Goal: Transaction & Acquisition: Purchase product/service

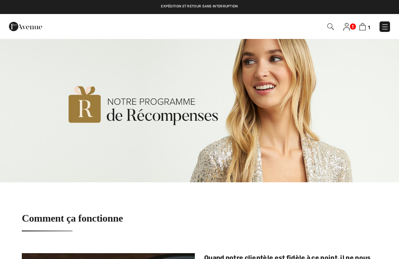
checkbox input "true"
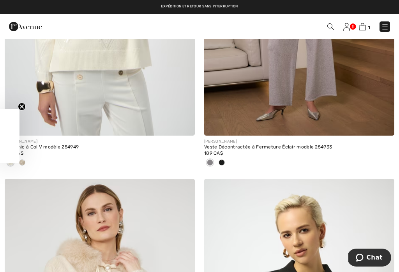
scroll to position [4258, 0]
click at [386, 23] on img at bounding box center [385, 27] width 8 height 8
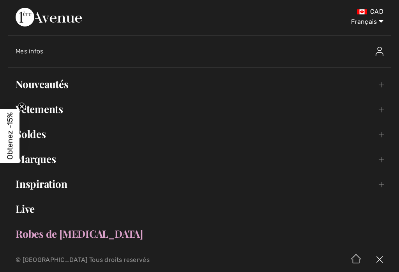
scroll to position [0, 0]
click at [45, 84] on link "Nouveautés Toggle submenu" at bounding box center [200, 84] width 384 height 17
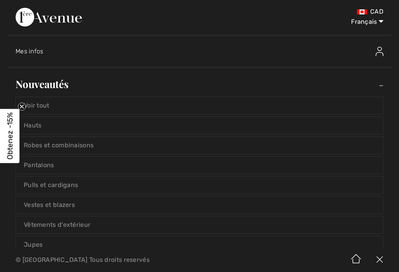
click at [46, 81] on link "Nouveautés Toggle submenu" at bounding box center [200, 84] width 384 height 17
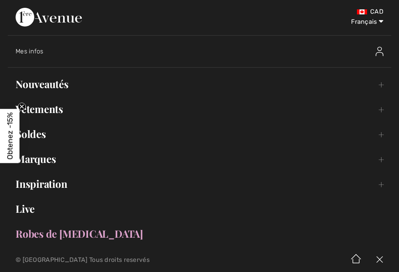
click at [41, 92] on link "Nouveautés Toggle submenu" at bounding box center [200, 84] width 384 height 17
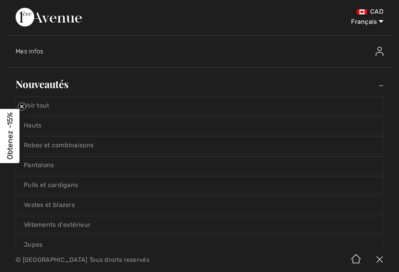
click at [44, 104] on link "Voir tout" at bounding box center [199, 105] width 367 height 17
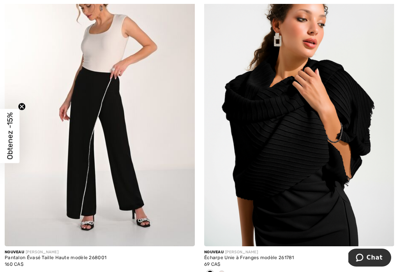
scroll to position [465, 0]
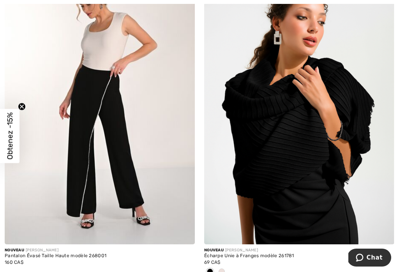
click at [392, 248] on div "Nouveau [PERSON_NAME]" at bounding box center [299, 251] width 190 height 6
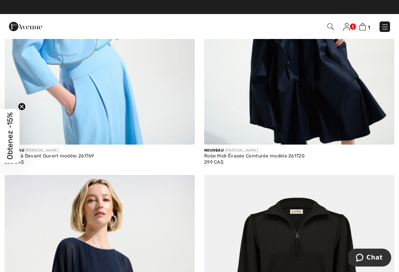
scroll to position [2536, 0]
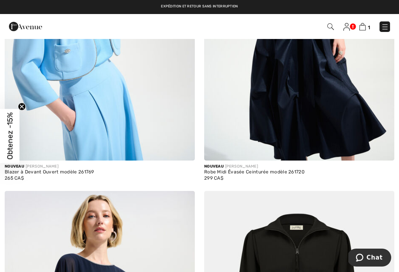
click at [364, 28] on img at bounding box center [362, 26] width 7 height 7
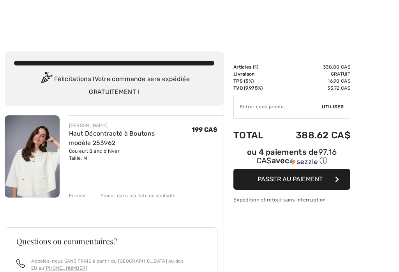
checkbox input "true"
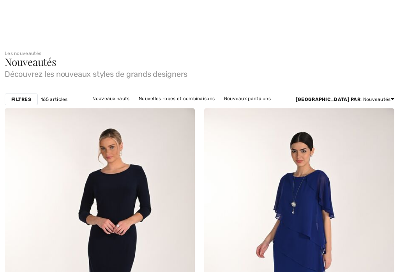
scroll to position [2536, 0]
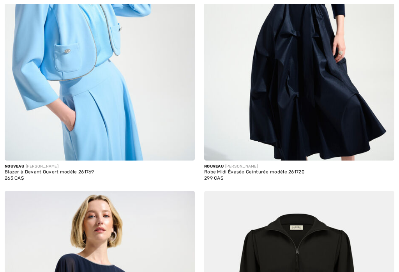
checkbox input "true"
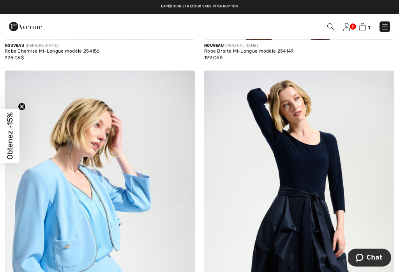
scroll to position [0, 0]
click at [385, 26] on img at bounding box center [385, 27] width 8 height 8
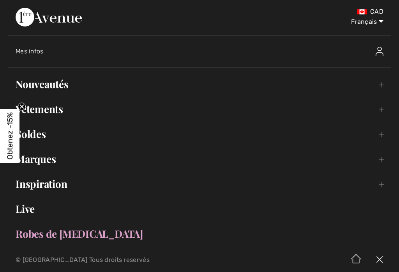
click at [54, 112] on link "Vêtements Toggle submenu" at bounding box center [200, 109] width 384 height 17
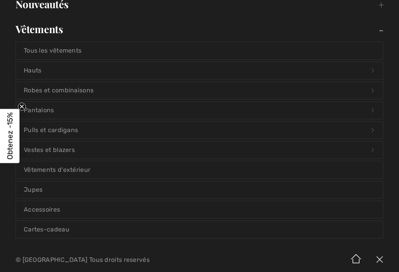
scroll to position [83, 0]
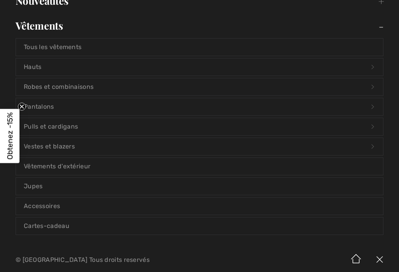
click at [34, 188] on link "Jupes" at bounding box center [199, 186] width 367 height 17
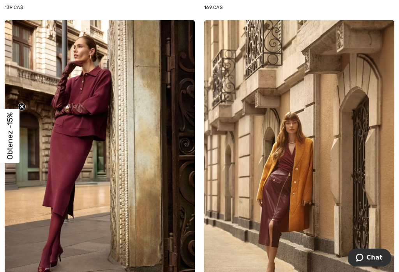
scroll to position [3778, 0]
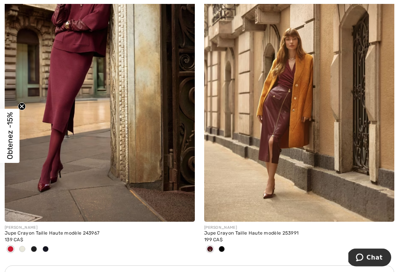
click at [179, 203] on span at bounding box center [183, 211] width 16 height 16
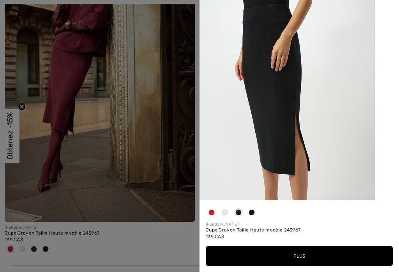
click at [332, 264] on button "Plus" at bounding box center [299, 255] width 187 height 19
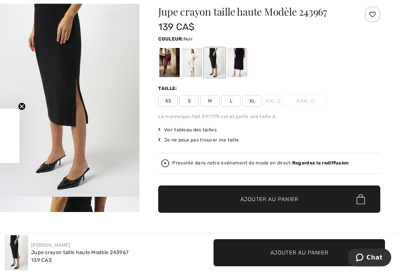
scroll to position [51, 0]
click at [196, 63] on div at bounding box center [192, 62] width 20 height 29
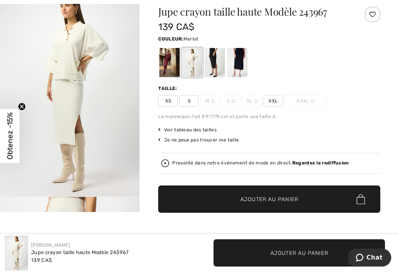
click at [171, 64] on div at bounding box center [169, 62] width 20 height 29
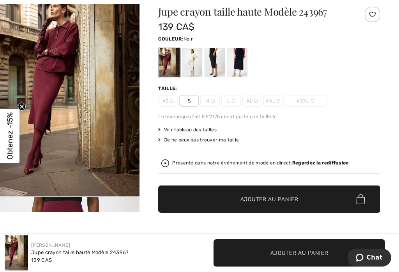
click at [218, 62] on div at bounding box center [215, 62] width 20 height 29
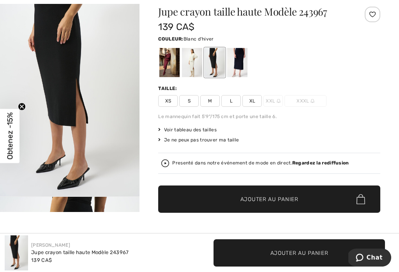
click at [197, 67] on div at bounding box center [192, 62] width 20 height 29
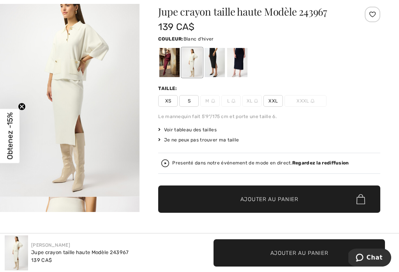
click at [172, 103] on span "XS" at bounding box center [167, 101] width 19 height 12
click at [165, 105] on span "XS" at bounding box center [167, 101] width 19 height 12
click at [174, 101] on span "XS" at bounding box center [167, 101] width 19 height 12
click at [254, 106] on span "XL" at bounding box center [251, 101] width 19 height 12
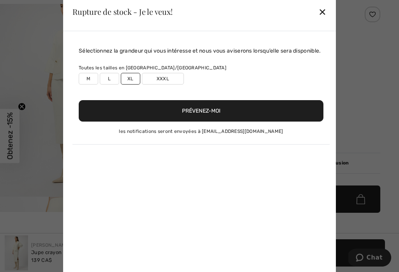
click at [85, 99] on div "Sélectionnez la grandeur qui vous intéresse et nous vous aviserons lorsqu’elle …" at bounding box center [201, 96] width 257 height 98
click at [93, 85] on label "M" at bounding box center [88, 79] width 19 height 12
type input "true"
click at [134, 85] on label "XL" at bounding box center [130, 79] width 19 height 12
type input "false"
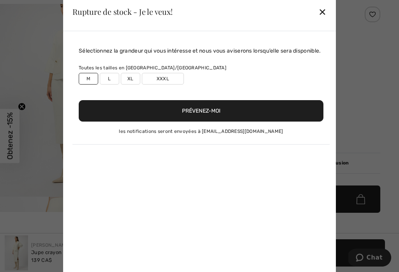
click at [198, 122] on button "Prévenez-moi" at bounding box center [201, 110] width 245 height 21
click at [200, 122] on button "Prévenez-moi" at bounding box center [201, 110] width 245 height 21
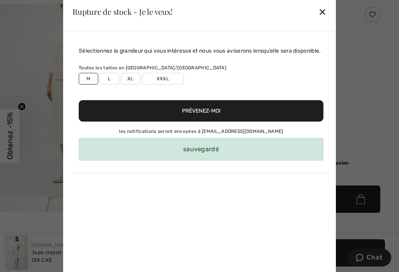
click at [198, 161] on div "sauvegardé" at bounding box center [201, 149] width 245 height 23
click at [173, 161] on div "sauvegardé" at bounding box center [201, 149] width 245 height 23
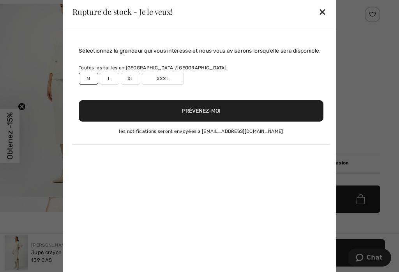
click at [325, 18] on div "✕" at bounding box center [323, 12] width 8 height 16
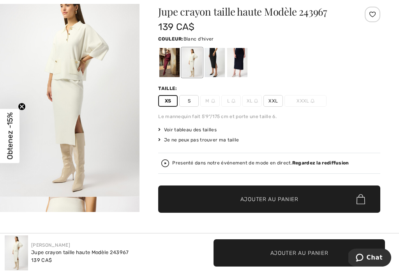
click at [213, 102] on img at bounding box center [213, 101] width 4 height 4
click at [216, 109] on div "Jupe crayon taille haute Modèle 243967 139 CA$ Couleur: Blanc d'hiver Taille: X…" at bounding box center [269, 137] width 222 height 260
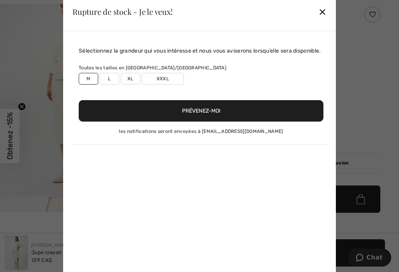
click at [212, 105] on div "Sélectionnez la grandeur qui vous intéresse et nous vous aviserons lorsqu’elle …" at bounding box center [201, 96] width 257 height 98
click at [322, 20] on div "✕" at bounding box center [323, 12] width 8 height 16
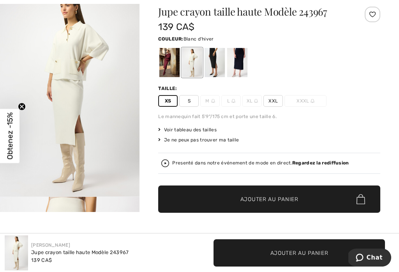
click at [211, 102] on img at bounding box center [213, 101] width 4 height 4
click at [212, 101] on img at bounding box center [213, 101] width 4 height 4
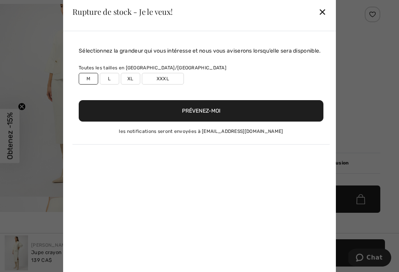
click at [322, 19] on div "✕" at bounding box center [323, 12] width 8 height 16
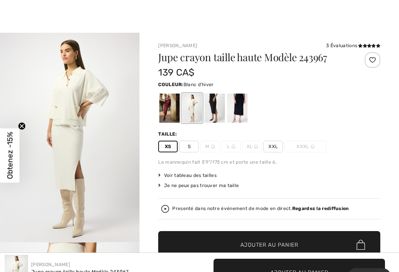
scroll to position [0, 0]
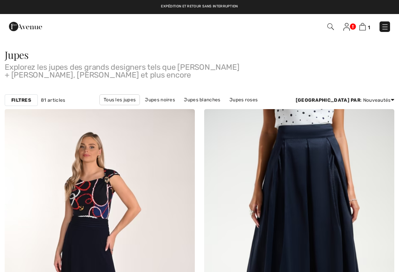
click at [364, 28] on img at bounding box center [362, 26] width 7 height 7
checkbox input "true"
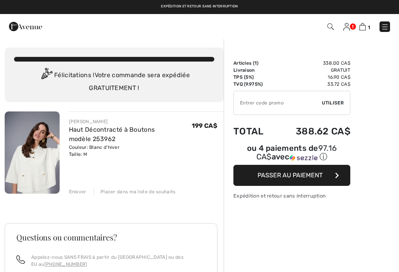
checkbox input "true"
click at [78, 196] on div "JOSEPH RIBKOFF Haut Décontracté à Boutons modèle 253962 Couleur: Blanc d'hiver …" at bounding box center [114, 274] width 219 height 326
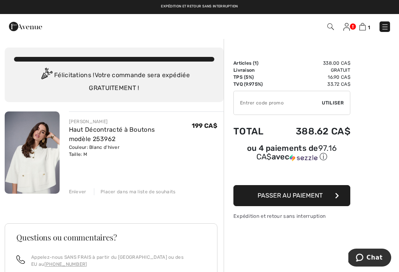
click at [80, 194] on div "Enlever" at bounding box center [78, 191] width 18 height 7
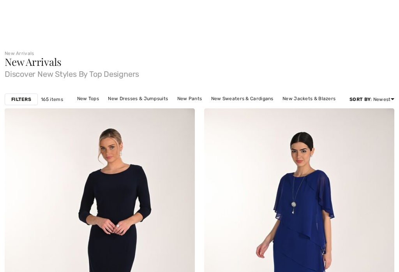
checkbox input "true"
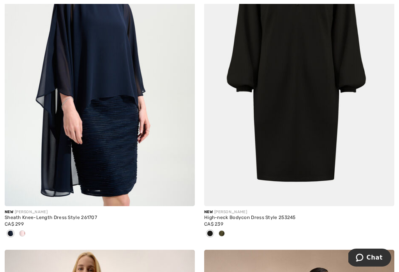
scroll to position [2846, 0]
